Goal: Entertainment & Leisure: Consume media (video, audio)

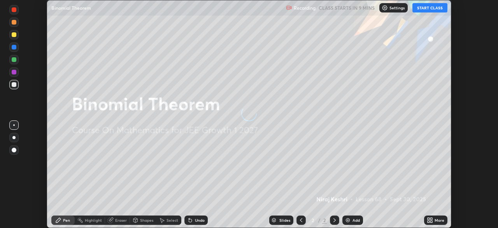
scroll to position [228, 498]
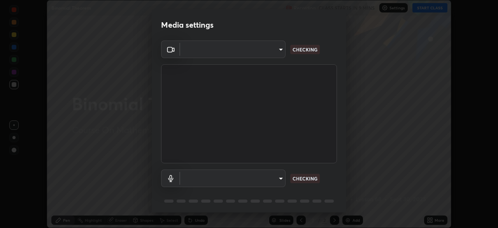
click at [267, 178] on body "Erase all Binomial Theorem Recording CLASS STARTS IN 9 MINS Settings START CLAS…" at bounding box center [249, 114] width 498 height 228
type input "2e9b027d6a4255688e554df818383ce9ed5f881db366686a8468352ce6a31e43"
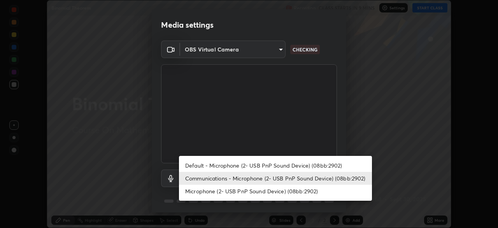
click at [255, 166] on li "Default - Microphone (2- USB PnP Sound Device) (08bb:2902)" at bounding box center [275, 165] width 193 height 13
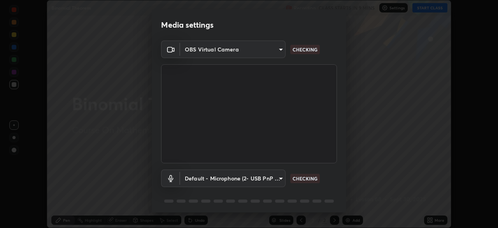
click at [263, 180] on body "Erase all Binomial Theorem Recording CLASS STARTS IN 9 MINS Settings START CLAS…" at bounding box center [249, 114] width 498 height 228
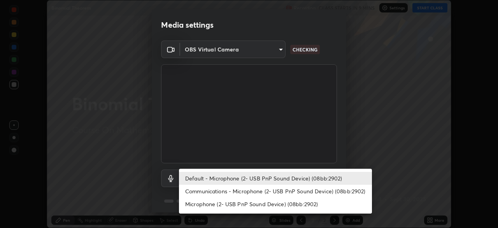
click at [262, 192] on li "Communications - Microphone (2- USB PnP Sound Device) (08bb:2902)" at bounding box center [275, 191] width 193 height 13
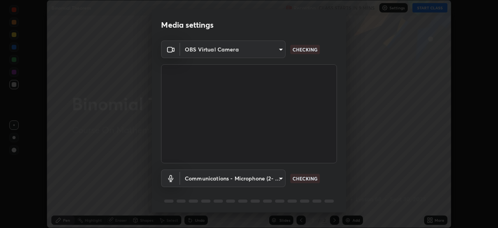
type input "communications"
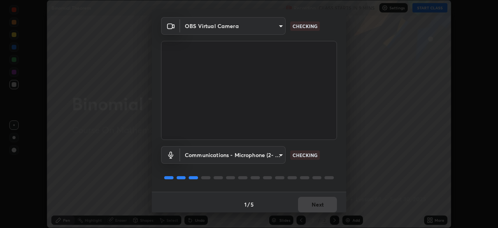
scroll to position [28, 0]
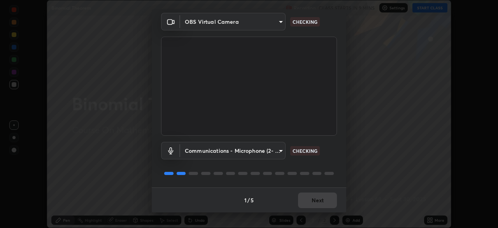
click at [307, 199] on div "1 / 5 Next" at bounding box center [249, 199] width 195 height 25
click at [310, 200] on div "1 / 5 Next" at bounding box center [249, 199] width 195 height 25
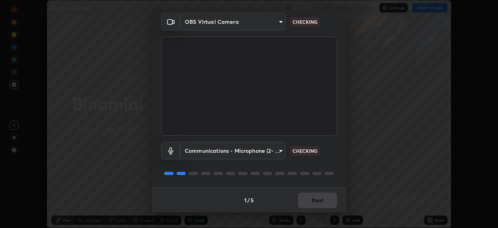
click at [310, 200] on div "1 / 5 Next" at bounding box center [249, 199] width 195 height 25
click at [312, 201] on div "1 / 5 Next" at bounding box center [249, 199] width 195 height 25
click at [313, 200] on div "1 / 5 Next" at bounding box center [249, 199] width 195 height 25
click at [314, 199] on div "1 / 5 Next" at bounding box center [249, 199] width 195 height 25
click at [308, 199] on div "1 / 5 Next" at bounding box center [249, 199] width 195 height 25
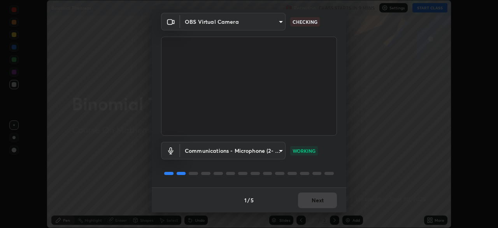
click at [308, 199] on div "1 / 5 Next" at bounding box center [249, 199] width 195 height 25
click at [308, 199] on button "Next" at bounding box center [317, 200] width 39 height 16
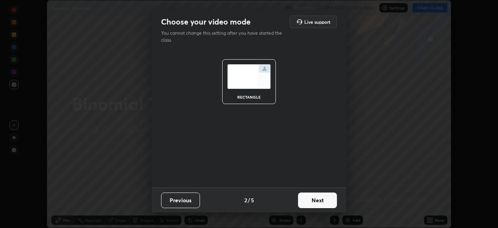
scroll to position [0, 0]
click at [308, 199] on button "Next" at bounding box center [317, 200] width 39 height 16
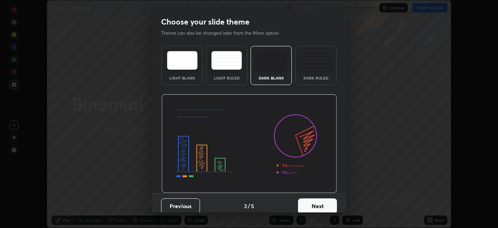
click at [308, 199] on button "Next" at bounding box center [317, 206] width 39 height 16
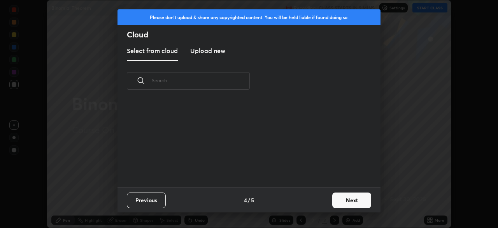
click at [312, 199] on div "Previous 4 / 5 Next" at bounding box center [249, 199] width 263 height 25
click at [344, 201] on button "Next" at bounding box center [352, 200] width 39 height 16
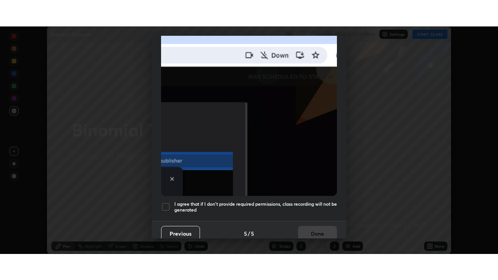
scroll to position [187, 0]
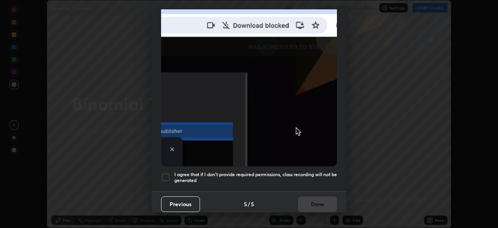
click at [168, 172] on div at bounding box center [165, 176] width 9 height 9
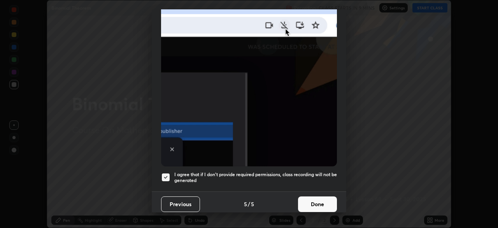
click at [317, 200] on button "Done" at bounding box center [317, 204] width 39 height 16
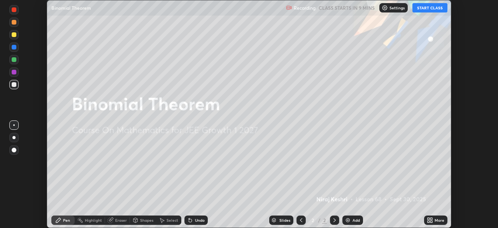
click at [435, 9] on button "START CLASS" at bounding box center [430, 7] width 35 height 9
click at [433, 222] on icon at bounding box center [432, 221] width 2 height 2
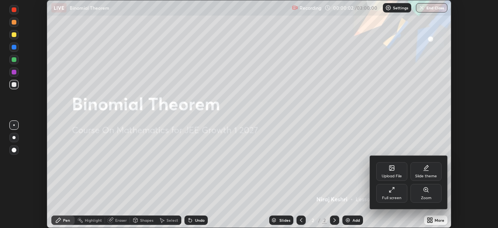
click at [387, 195] on div "Full screen" at bounding box center [392, 193] width 31 height 19
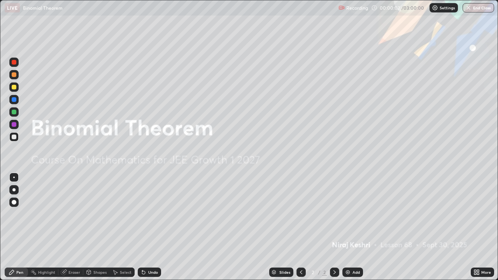
scroll to position [280, 498]
click at [346, 227] on img at bounding box center [348, 272] width 6 height 6
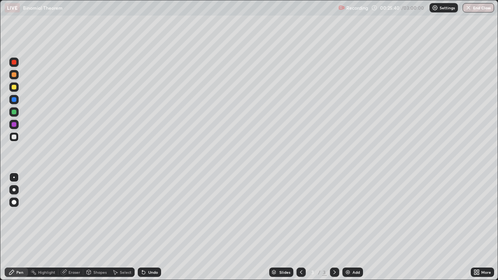
click at [301, 227] on icon at bounding box center [301, 272] width 6 height 6
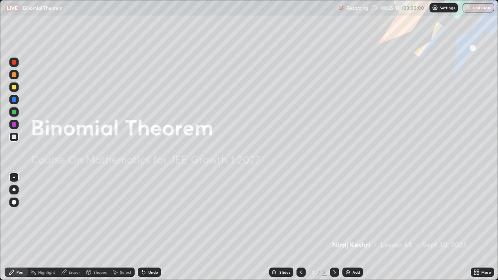
click at [334, 227] on icon at bounding box center [335, 272] width 6 height 6
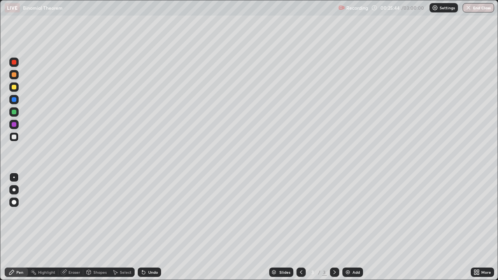
click at [14, 87] on div at bounding box center [14, 87] width 5 height 5
click at [14, 74] on div at bounding box center [14, 74] width 5 height 5
click at [148, 227] on div "Undo" at bounding box center [153, 273] width 10 height 4
click at [14, 110] on div at bounding box center [14, 112] width 5 height 5
click at [15, 91] on div at bounding box center [13, 87] width 9 height 9
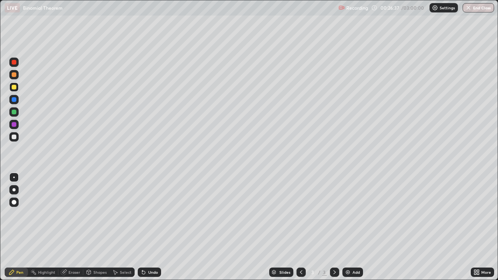
click at [16, 76] on div at bounding box center [14, 74] width 5 height 5
click at [147, 227] on div "Undo" at bounding box center [149, 272] width 23 height 9
click at [149, 227] on div "Undo" at bounding box center [153, 273] width 10 height 4
click at [150, 227] on div "Undo" at bounding box center [153, 273] width 10 height 4
click at [13, 138] on div at bounding box center [14, 137] width 5 height 5
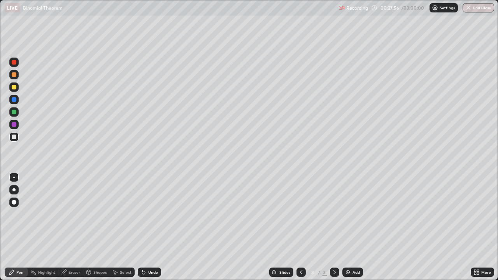
click at [14, 125] on div at bounding box center [14, 124] width 5 height 5
click at [151, 227] on div "Undo" at bounding box center [153, 273] width 10 height 4
click at [149, 227] on div "Undo" at bounding box center [149, 272] width 23 height 9
click at [148, 227] on div "Undo" at bounding box center [153, 273] width 10 height 4
click at [146, 227] on div "Undo" at bounding box center [149, 272] width 23 height 9
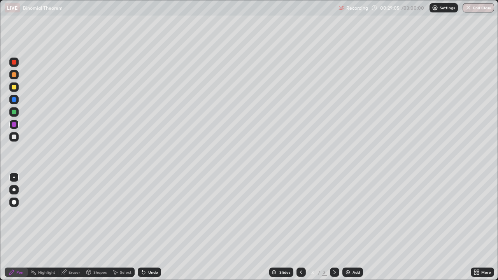
click at [143, 227] on icon at bounding box center [143, 272] width 3 height 3
click at [142, 227] on icon at bounding box center [143, 272] width 3 height 3
click at [142, 227] on icon at bounding box center [142, 271] width 1 height 1
click at [139, 227] on div "Undo" at bounding box center [149, 272] width 23 height 9
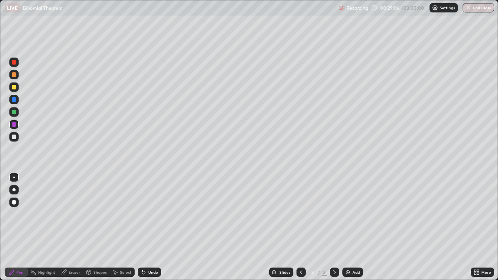
click at [139, 227] on div "Undo" at bounding box center [149, 272] width 23 height 9
click at [13, 136] on div at bounding box center [14, 137] width 5 height 5
click at [150, 227] on div "Undo" at bounding box center [149, 272] width 23 height 9
click at [147, 227] on div "Undo" at bounding box center [149, 272] width 23 height 9
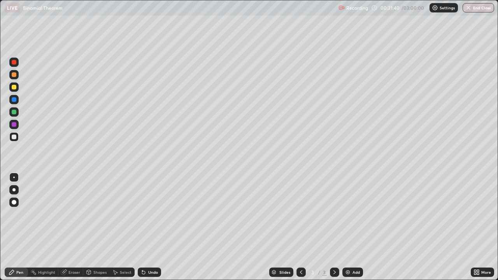
click at [147, 227] on div "Undo" at bounding box center [149, 272] width 23 height 9
click at [13, 114] on div at bounding box center [14, 112] width 5 height 5
click at [14, 137] on div at bounding box center [14, 137] width 5 height 5
click at [353, 227] on div "Add" at bounding box center [356, 273] width 7 height 4
click at [12, 77] on div at bounding box center [13, 74] width 9 height 9
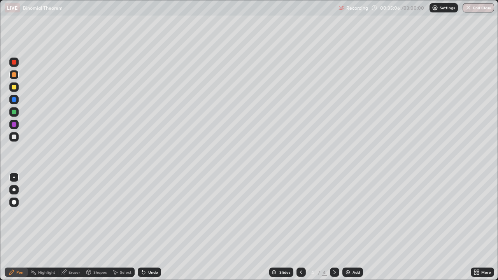
click at [14, 88] on div at bounding box center [14, 87] width 5 height 5
click at [15, 112] on div at bounding box center [14, 112] width 5 height 5
click at [69, 227] on div "Eraser" at bounding box center [70, 272] width 25 height 9
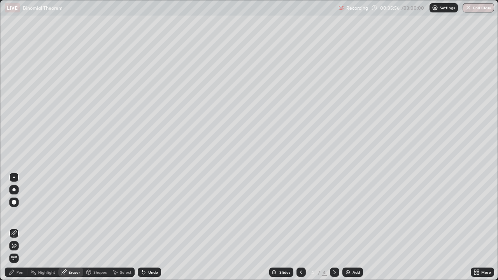
click at [19, 227] on div "Pen" at bounding box center [19, 273] width 7 height 4
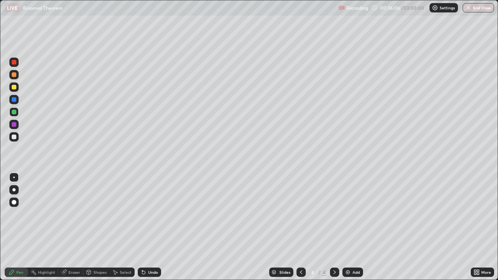
click at [14, 137] on div at bounding box center [14, 137] width 5 height 5
click at [65, 227] on icon at bounding box center [64, 272] width 4 height 4
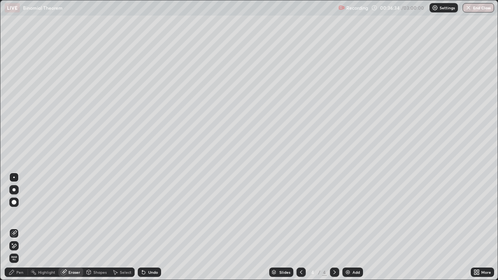
click at [17, 227] on div "Pen" at bounding box center [19, 273] width 7 height 4
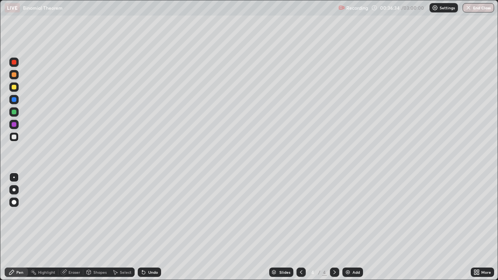
click at [19, 227] on div "Pen" at bounding box center [16, 272] width 23 height 9
click at [13, 89] on div at bounding box center [14, 87] width 5 height 5
click at [148, 227] on div "Undo" at bounding box center [153, 273] width 10 height 4
click at [16, 112] on div at bounding box center [14, 112] width 5 height 5
click at [13, 136] on div at bounding box center [14, 137] width 5 height 5
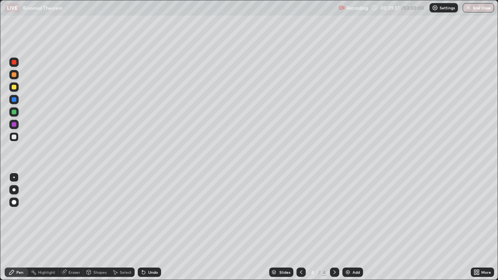
click at [14, 75] on div at bounding box center [14, 74] width 5 height 5
click at [152, 227] on div "Undo" at bounding box center [153, 273] width 10 height 4
click at [148, 227] on div "Undo" at bounding box center [153, 273] width 10 height 4
click at [148, 227] on div "Undo" at bounding box center [149, 272] width 23 height 9
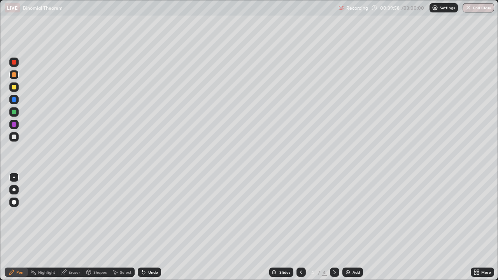
click at [146, 227] on div "Undo" at bounding box center [149, 272] width 23 height 9
click at [148, 227] on div "Undo" at bounding box center [149, 272] width 23 height 9
click at [144, 227] on div "Undo" at bounding box center [149, 272] width 23 height 9
click at [152, 227] on div "Undo" at bounding box center [153, 273] width 10 height 4
click at [16, 137] on div at bounding box center [14, 137] width 5 height 5
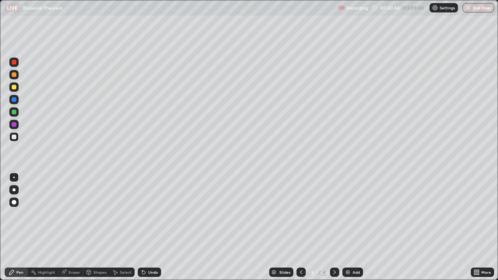
click at [350, 227] on div "Add" at bounding box center [353, 272] width 21 height 9
click at [15, 138] on div at bounding box center [14, 137] width 5 height 5
click at [145, 227] on icon at bounding box center [144, 272] width 6 height 6
click at [15, 114] on div at bounding box center [14, 112] width 5 height 5
click at [16, 136] on div at bounding box center [14, 137] width 5 height 5
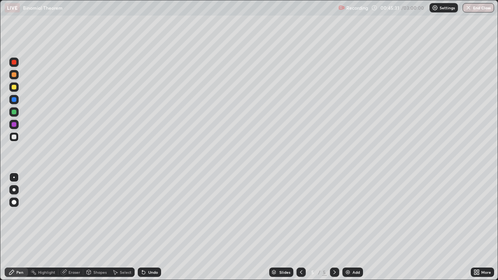
click at [73, 227] on div "Eraser" at bounding box center [75, 273] width 12 height 4
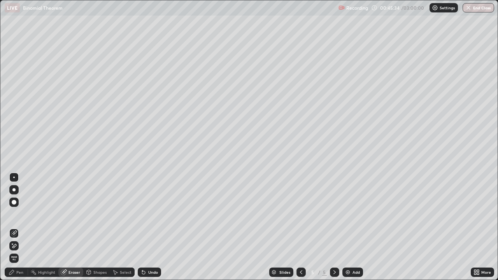
click at [22, 227] on div "Pen" at bounding box center [19, 273] width 7 height 4
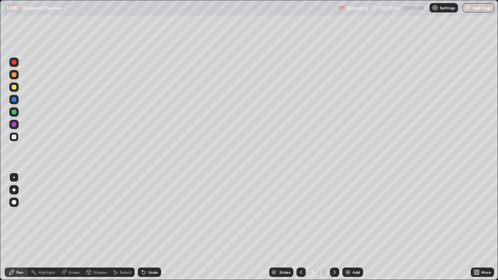
click at [14, 84] on div at bounding box center [13, 87] width 9 height 9
click at [152, 227] on div "Undo" at bounding box center [153, 273] width 10 height 4
click at [303, 227] on div at bounding box center [301, 273] width 9 height 16
click at [334, 227] on icon at bounding box center [335, 273] width 2 height 4
click at [75, 227] on div "Eraser" at bounding box center [75, 273] width 12 height 4
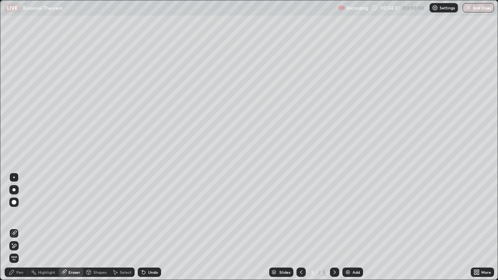
click at [12, 204] on div at bounding box center [13, 202] width 9 height 9
click at [23, 227] on div "Pen" at bounding box center [16, 272] width 23 height 9
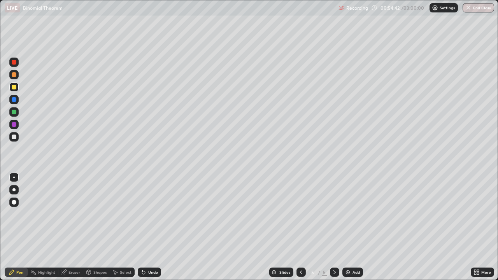
click at [21, 227] on div "Pen" at bounding box center [19, 273] width 7 height 4
click at [15, 138] on div at bounding box center [14, 137] width 5 height 5
click at [13, 136] on div at bounding box center [14, 137] width 5 height 5
click at [350, 227] on div "Add" at bounding box center [353, 272] width 21 height 9
click at [13, 86] on div at bounding box center [14, 87] width 5 height 5
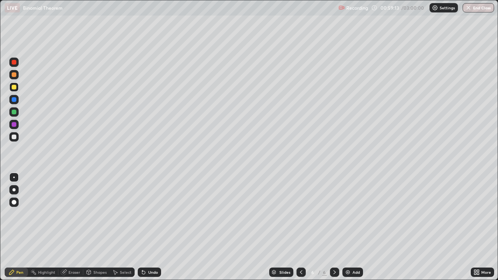
click at [15, 139] on div at bounding box center [13, 136] width 9 height 9
click at [153, 227] on div "Undo" at bounding box center [153, 273] width 10 height 4
click at [155, 227] on div "Undo" at bounding box center [153, 273] width 10 height 4
click at [12, 75] on div at bounding box center [14, 74] width 5 height 5
click at [14, 137] on div at bounding box center [14, 137] width 5 height 5
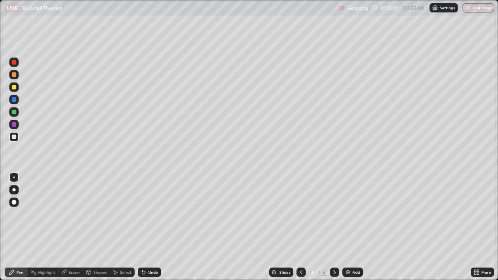
click at [351, 227] on div "Add" at bounding box center [353, 272] width 21 height 9
click at [17, 88] on div at bounding box center [13, 87] width 9 height 9
click at [304, 227] on div at bounding box center [301, 272] width 9 height 9
click at [335, 227] on icon at bounding box center [335, 273] width 2 height 4
click at [305, 227] on div at bounding box center [301, 272] width 9 height 9
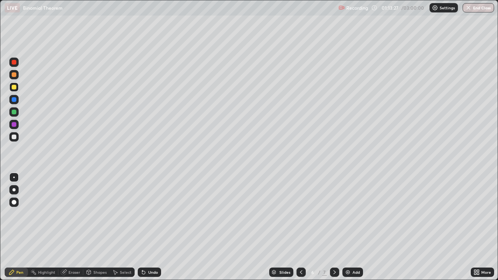
click at [334, 227] on icon at bounding box center [335, 272] width 6 height 6
click at [14, 76] on div at bounding box center [14, 74] width 5 height 5
click at [148, 227] on div "Undo" at bounding box center [153, 273] width 10 height 4
click at [18, 137] on div at bounding box center [13, 136] width 9 height 9
click at [17, 112] on div at bounding box center [13, 111] width 9 height 9
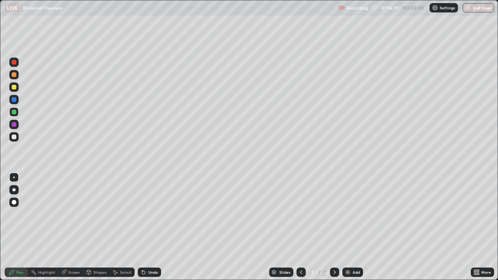
click at [144, 227] on icon at bounding box center [144, 272] width 6 height 6
click at [16, 140] on div at bounding box center [13, 136] width 9 height 9
click at [14, 89] on div at bounding box center [14, 87] width 5 height 5
click at [145, 227] on icon at bounding box center [144, 272] width 6 height 6
click at [13, 138] on div at bounding box center [14, 137] width 5 height 5
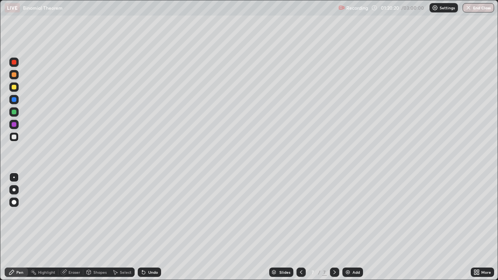
click at [14, 87] on div at bounding box center [14, 87] width 5 height 5
click at [13, 112] on div at bounding box center [14, 112] width 5 height 5
click at [14, 141] on div at bounding box center [13, 136] width 9 height 9
click at [350, 227] on img at bounding box center [348, 272] width 6 height 6
click at [15, 76] on div at bounding box center [14, 74] width 5 height 5
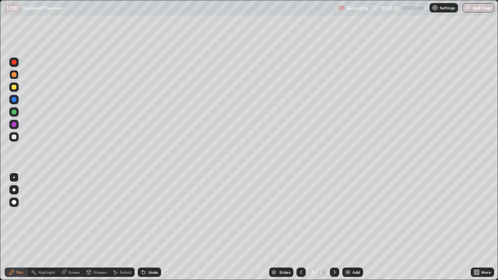
click at [146, 227] on icon at bounding box center [144, 272] width 6 height 6
click at [149, 227] on div "Undo" at bounding box center [149, 272] width 23 height 9
click at [150, 227] on div "Undo" at bounding box center [153, 273] width 10 height 4
click at [146, 227] on div "Undo" at bounding box center [149, 272] width 23 height 9
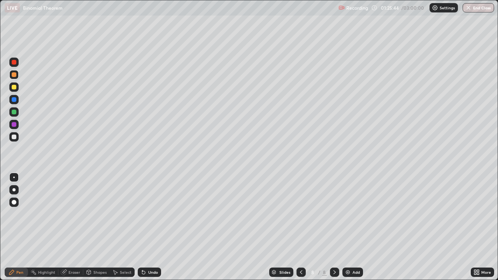
click at [12, 137] on div at bounding box center [14, 137] width 5 height 5
click at [67, 227] on div "Eraser" at bounding box center [70, 272] width 25 height 9
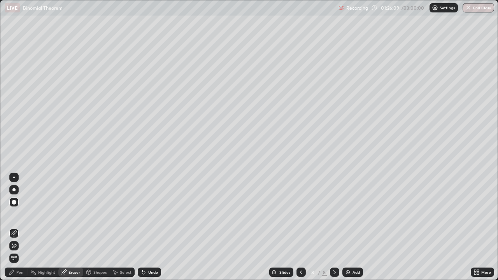
click at [19, 227] on div "Pen" at bounding box center [19, 273] width 7 height 4
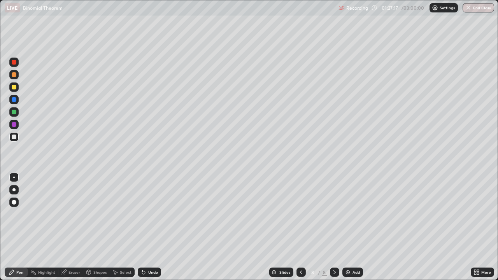
click at [14, 126] on div at bounding box center [14, 124] width 5 height 5
click at [14, 139] on div at bounding box center [14, 137] width 5 height 5
click at [302, 227] on icon at bounding box center [301, 272] width 6 height 6
click at [334, 227] on icon at bounding box center [335, 272] width 6 height 6
click at [14, 111] on div at bounding box center [14, 112] width 5 height 5
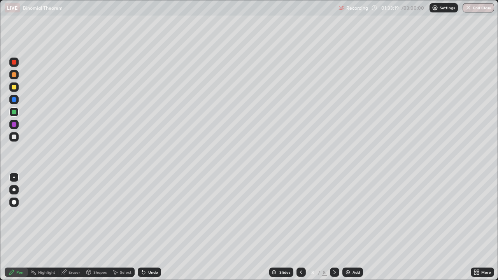
click at [148, 227] on div "Undo" at bounding box center [153, 273] width 10 height 4
click at [143, 227] on icon at bounding box center [143, 272] width 3 height 3
click at [14, 137] on div at bounding box center [14, 137] width 5 height 5
click at [350, 227] on img at bounding box center [348, 272] width 6 height 6
click at [14, 88] on div at bounding box center [14, 87] width 5 height 5
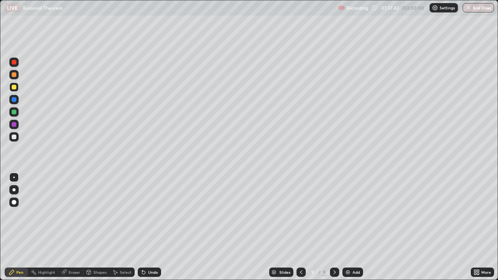
click at [150, 227] on div "Undo" at bounding box center [149, 272] width 23 height 9
click at [151, 227] on div "Undo" at bounding box center [153, 273] width 10 height 4
click at [15, 113] on div at bounding box center [14, 112] width 5 height 5
click at [148, 227] on div "Undo" at bounding box center [149, 272] width 23 height 9
click at [144, 227] on div "Undo" at bounding box center [148, 273] width 26 height 16
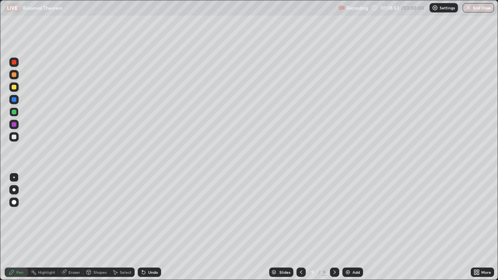
click at [145, 227] on div "Undo" at bounding box center [148, 273] width 26 height 16
click at [146, 227] on div "Undo" at bounding box center [149, 272] width 23 height 9
click at [14, 138] on div at bounding box center [14, 137] width 5 height 5
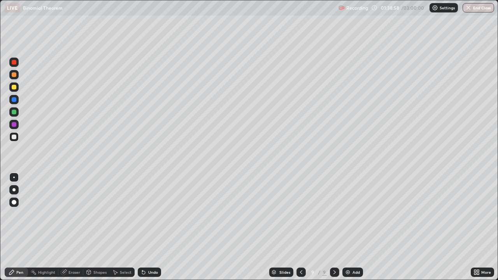
click at [142, 227] on icon at bounding box center [143, 272] width 3 height 3
click at [142, 227] on icon at bounding box center [142, 271] width 1 height 1
click at [301, 227] on icon at bounding box center [301, 272] width 6 height 6
click at [334, 227] on icon at bounding box center [335, 272] width 6 height 6
click at [350, 227] on img at bounding box center [348, 272] width 6 height 6
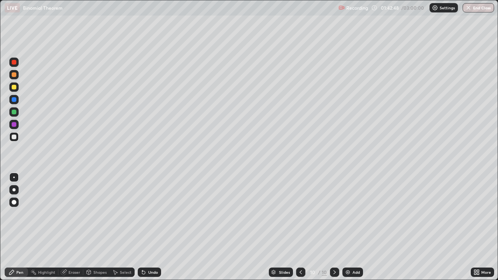
click at [13, 90] on div at bounding box center [13, 87] width 9 height 9
click at [76, 227] on div "Eraser" at bounding box center [75, 273] width 12 height 4
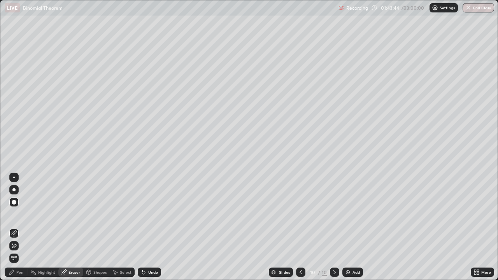
click at [20, 227] on div "Pen" at bounding box center [19, 273] width 7 height 4
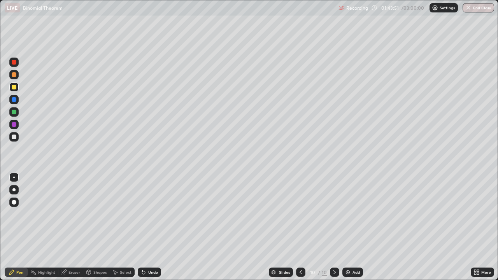
click at [151, 227] on div "Undo" at bounding box center [153, 273] width 10 height 4
click at [65, 227] on icon at bounding box center [63, 272] width 5 height 5
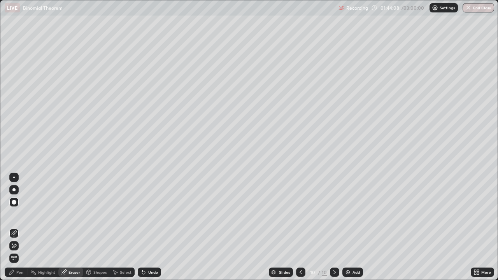
click at [18, 227] on div "Pen" at bounding box center [19, 273] width 7 height 4
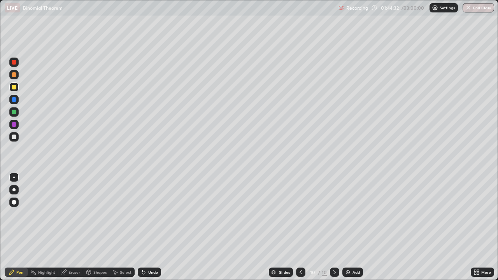
click at [147, 227] on div "Undo" at bounding box center [149, 272] width 23 height 9
click at [145, 227] on icon at bounding box center [144, 272] width 6 height 6
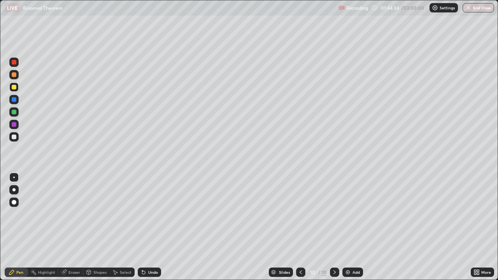
click at [145, 227] on icon at bounding box center [144, 272] width 6 height 6
click at [146, 227] on div "Undo" at bounding box center [149, 272] width 23 height 9
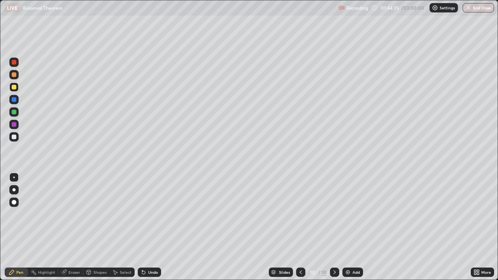
click at [147, 227] on div "Undo" at bounding box center [149, 272] width 23 height 9
click at [146, 227] on div "Undo" at bounding box center [149, 272] width 23 height 9
click at [64, 227] on icon at bounding box center [64, 272] width 4 height 4
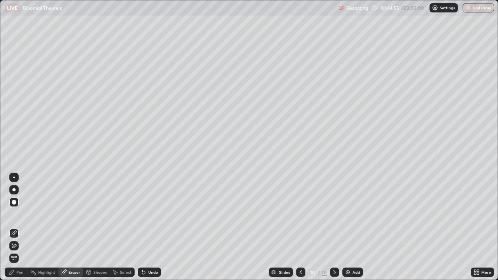
click at [20, 227] on div "Pen" at bounding box center [19, 273] width 7 height 4
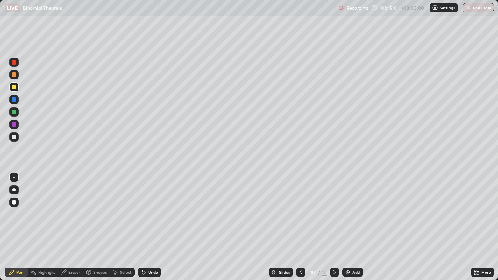
click at [15, 139] on div at bounding box center [13, 136] width 9 height 9
click at [148, 227] on div "Undo" at bounding box center [153, 273] width 10 height 4
click at [146, 227] on div "Undo" at bounding box center [149, 272] width 23 height 9
click at [14, 86] on div at bounding box center [14, 87] width 5 height 5
click at [15, 140] on div at bounding box center [13, 136] width 9 height 9
